Goal: Transaction & Acquisition: Purchase product/service

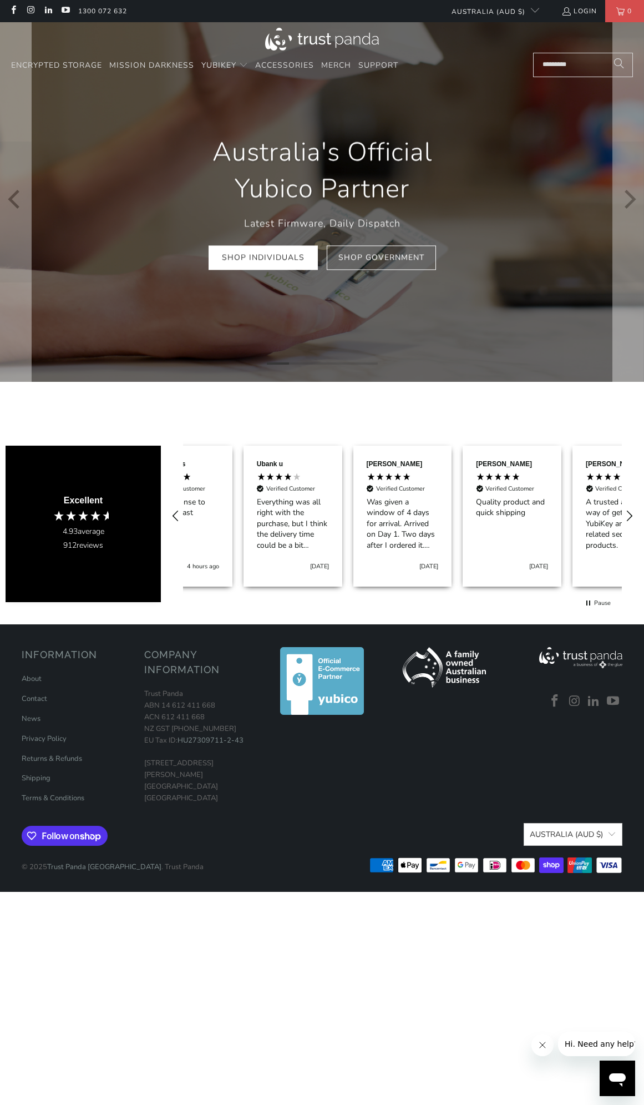
scroll to position [0, 110]
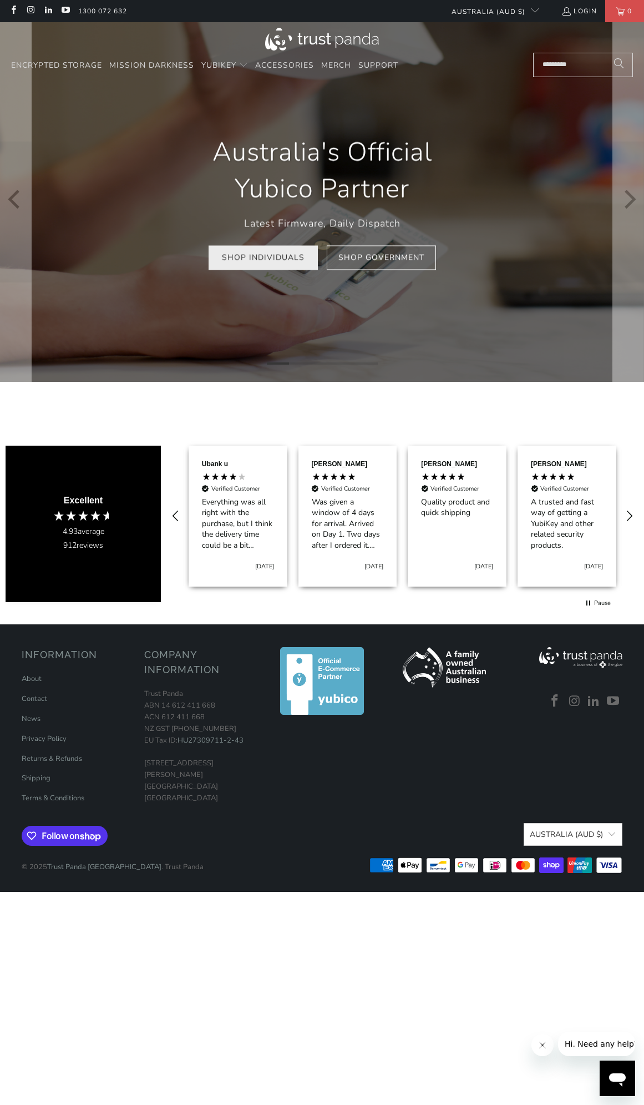
click at [265, 257] on link "Shop Individuals" at bounding box center [263, 257] width 109 height 25
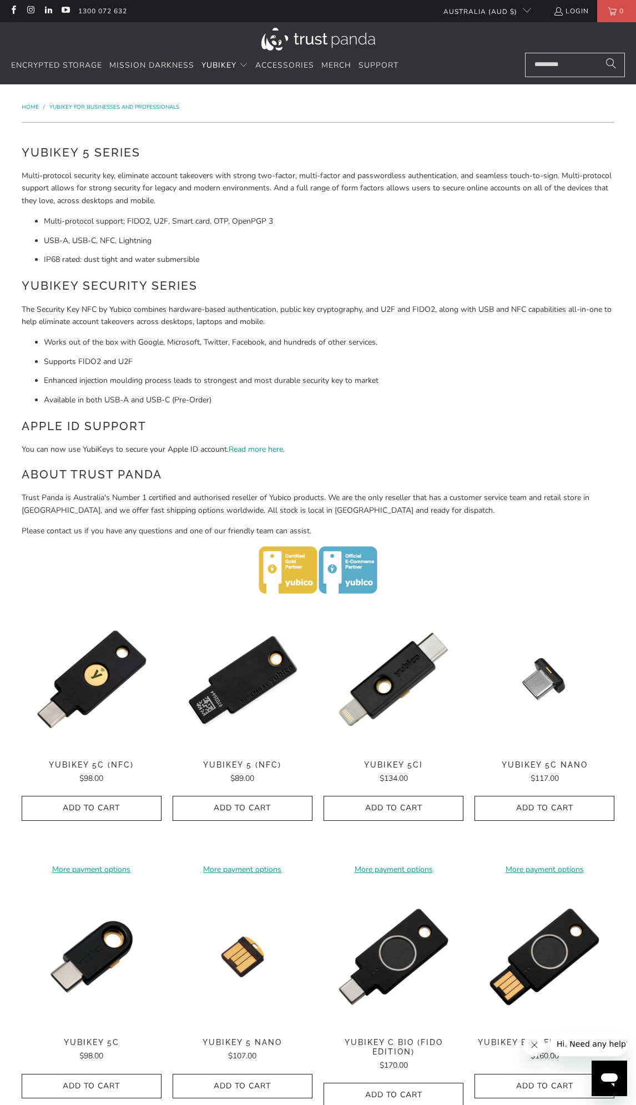
click at [235, 688] on img at bounding box center [243, 679] width 140 height 140
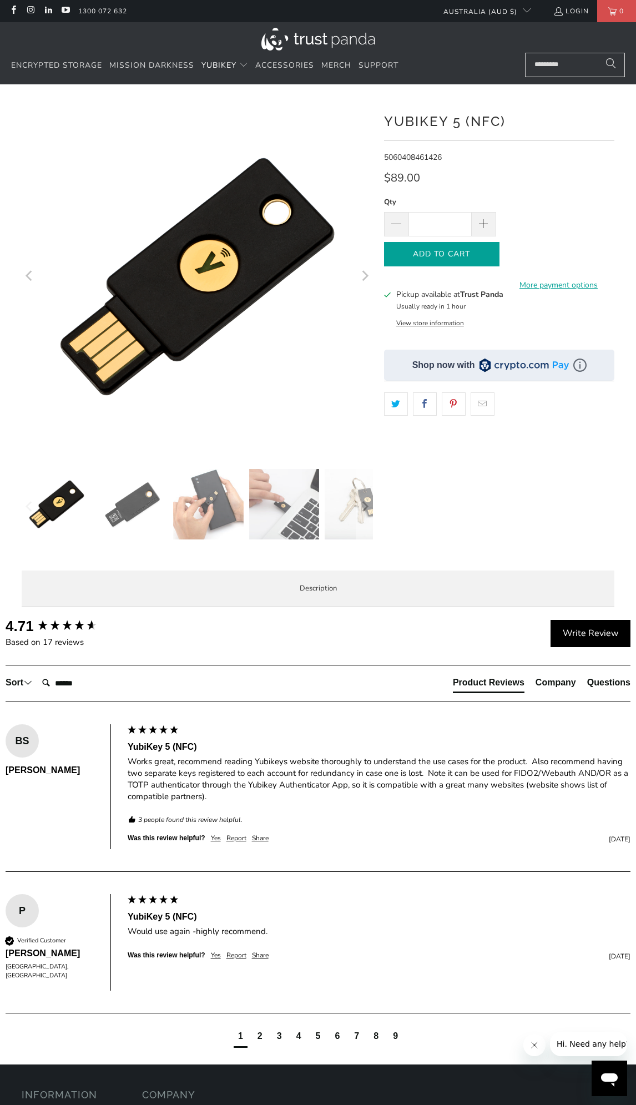
click at [468, 256] on span "Add to Cart" at bounding box center [442, 254] width 92 height 9
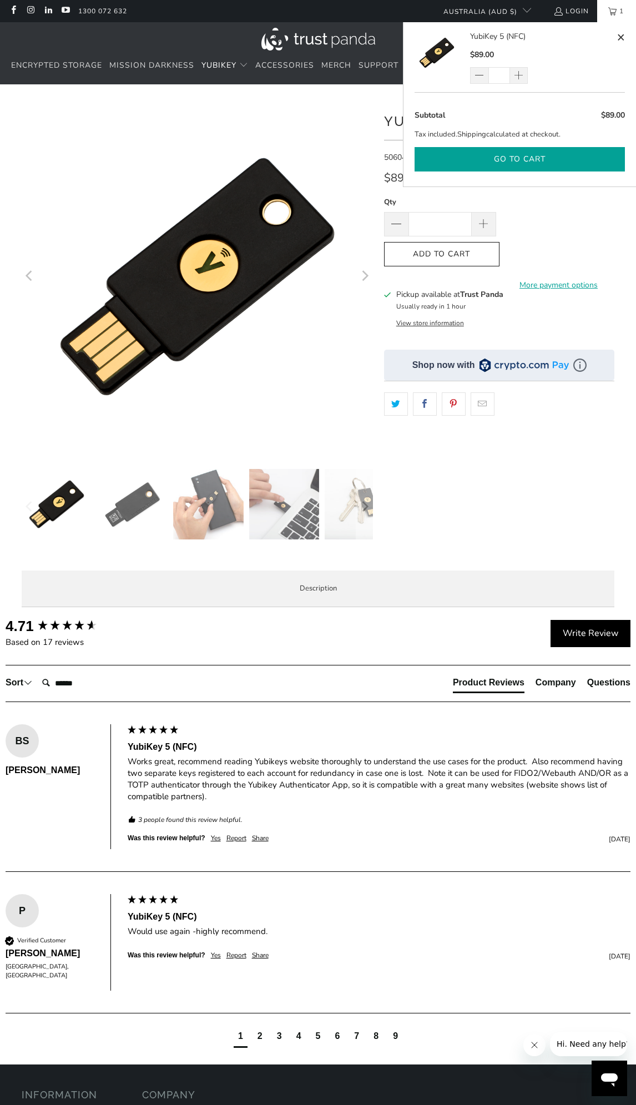
click at [561, 159] on button "Go to cart" at bounding box center [519, 159] width 210 height 25
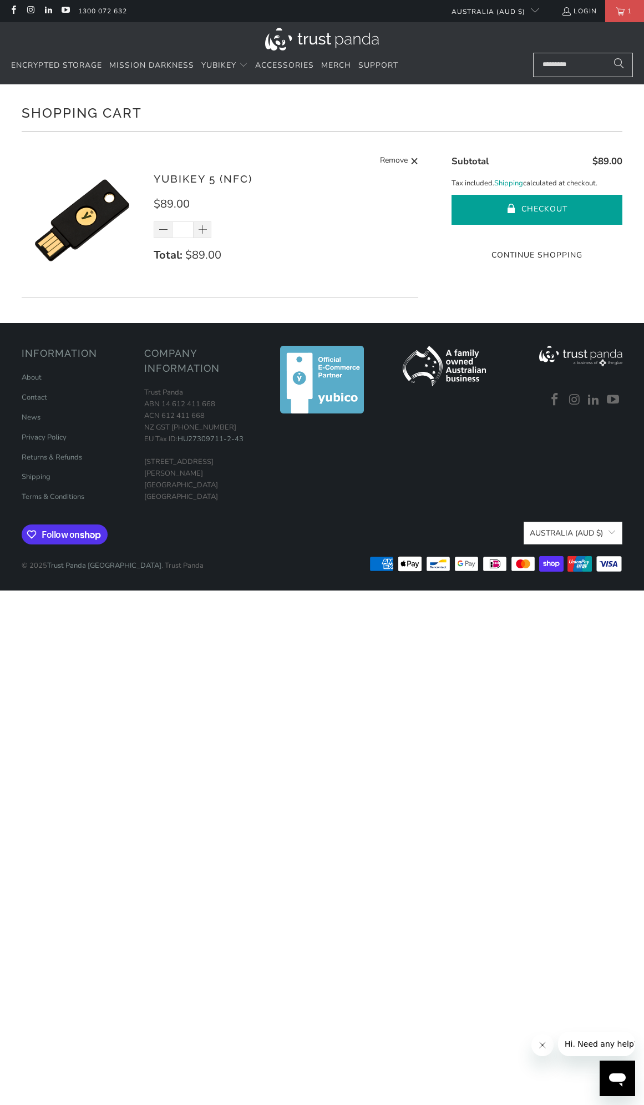
click at [536, 210] on button "Checkout" at bounding box center [537, 210] width 171 height 30
